Goal: Task Accomplishment & Management: Manage account settings

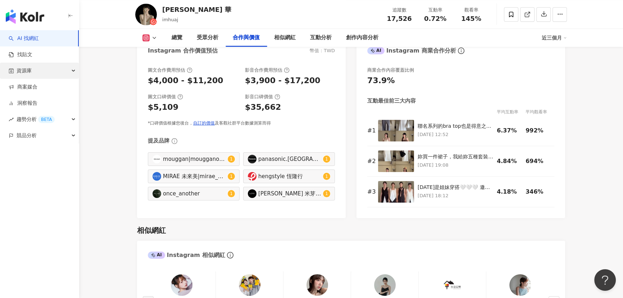
scroll to position [1013, 0]
click at [25, 70] on span "資源庫" at bounding box center [24, 71] width 15 height 16
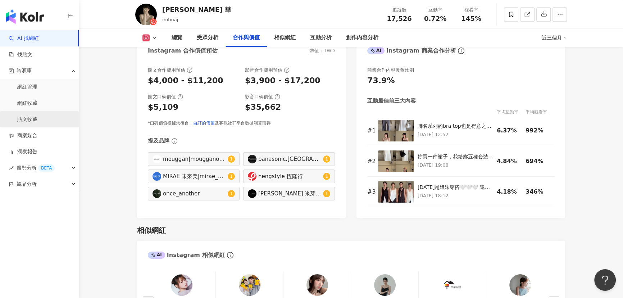
click at [36, 116] on link "貼文收藏" at bounding box center [27, 119] width 20 height 7
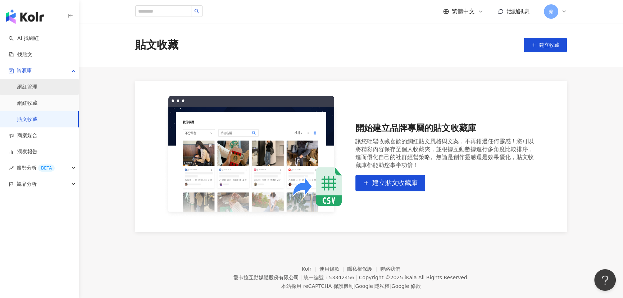
click at [31, 86] on link "網紅管理" at bounding box center [27, 86] width 20 height 7
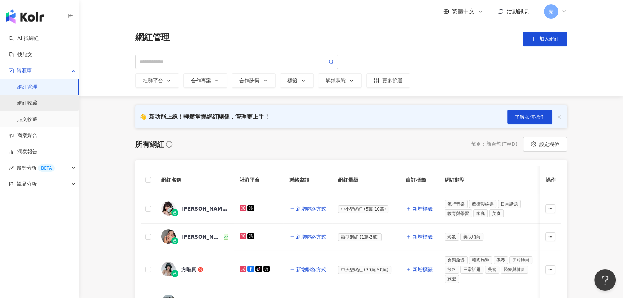
click at [32, 101] on link "網紅收藏" at bounding box center [27, 103] width 20 height 7
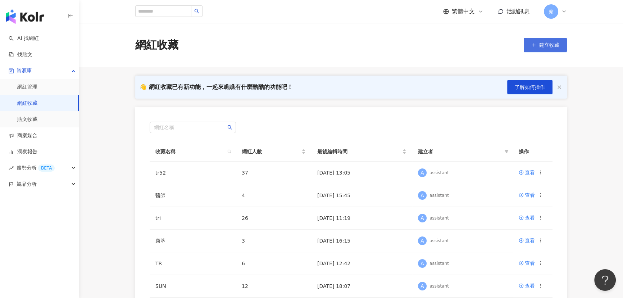
click at [549, 45] on span "建立收藏" at bounding box center [549, 45] width 20 height 6
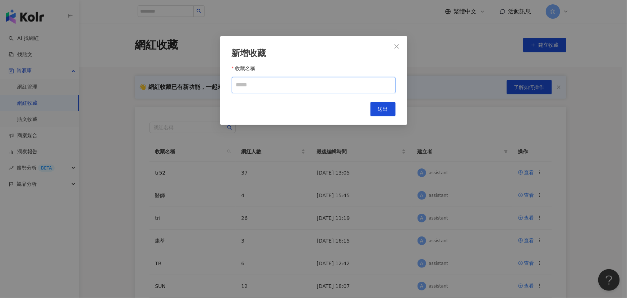
click at [257, 82] on input "收藏名稱" at bounding box center [314, 85] width 164 height 16
type input "****"
